Goal: Navigation & Orientation: Find specific page/section

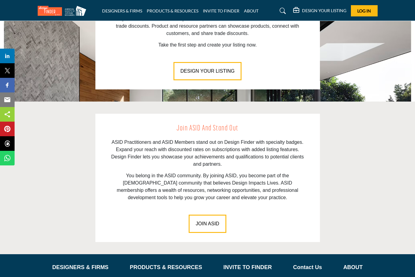
scroll to position [794, 0]
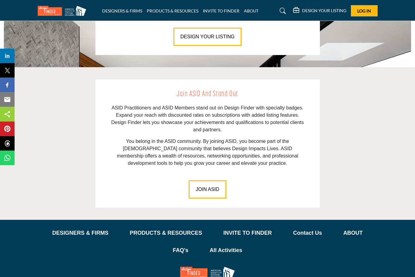
click at [253, 229] on p "INVITE TO FINDER" at bounding box center [248, 233] width 49 height 8
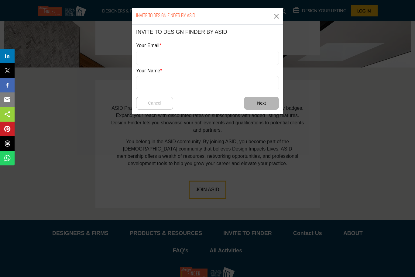
click at [274, 20] on button "Close" at bounding box center [276, 16] width 9 height 9
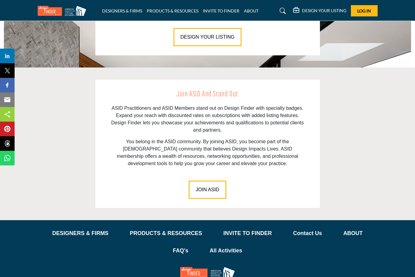
click at [174, 229] on p "PRODUCTS & RESOURCES" at bounding box center [166, 233] width 72 height 8
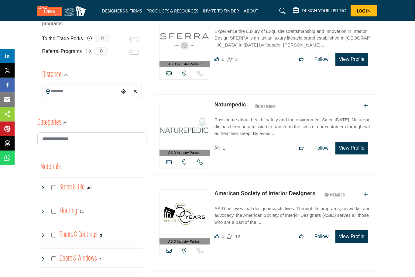
scroll to position [149, 0]
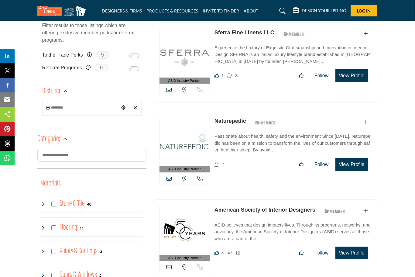
click at [64, 139] on icon "button" at bounding box center [65, 139] width 4 height 4
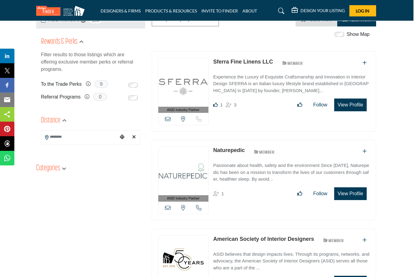
scroll to position [0, 0]
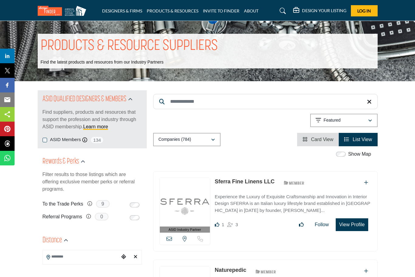
click at [95, 128] on link "Learn more" at bounding box center [95, 126] width 25 height 5
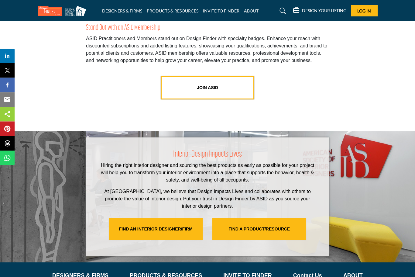
scroll to position [1226, 0]
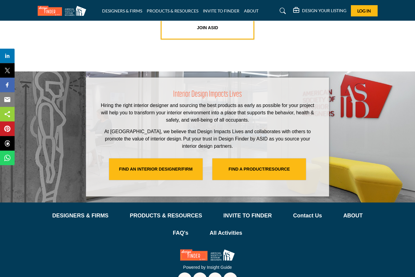
click at [320, 217] on p "Contact Us" at bounding box center [307, 216] width 29 height 8
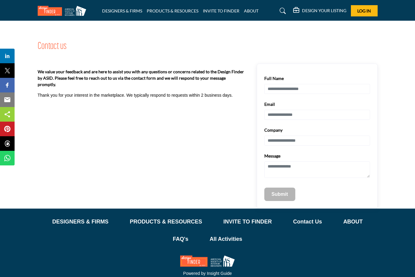
click at [311, 226] on p "Contact Us" at bounding box center [307, 222] width 29 height 8
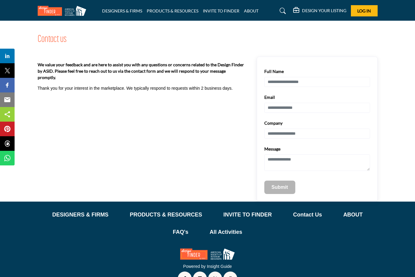
scroll to position [22, 0]
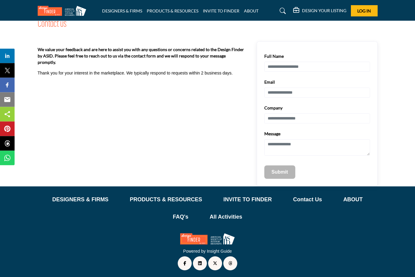
click at [121, 12] on link "DESIGNERS & FIRMS" at bounding box center [122, 10] width 40 height 5
